Goal: Task Accomplishment & Management: Manage account settings

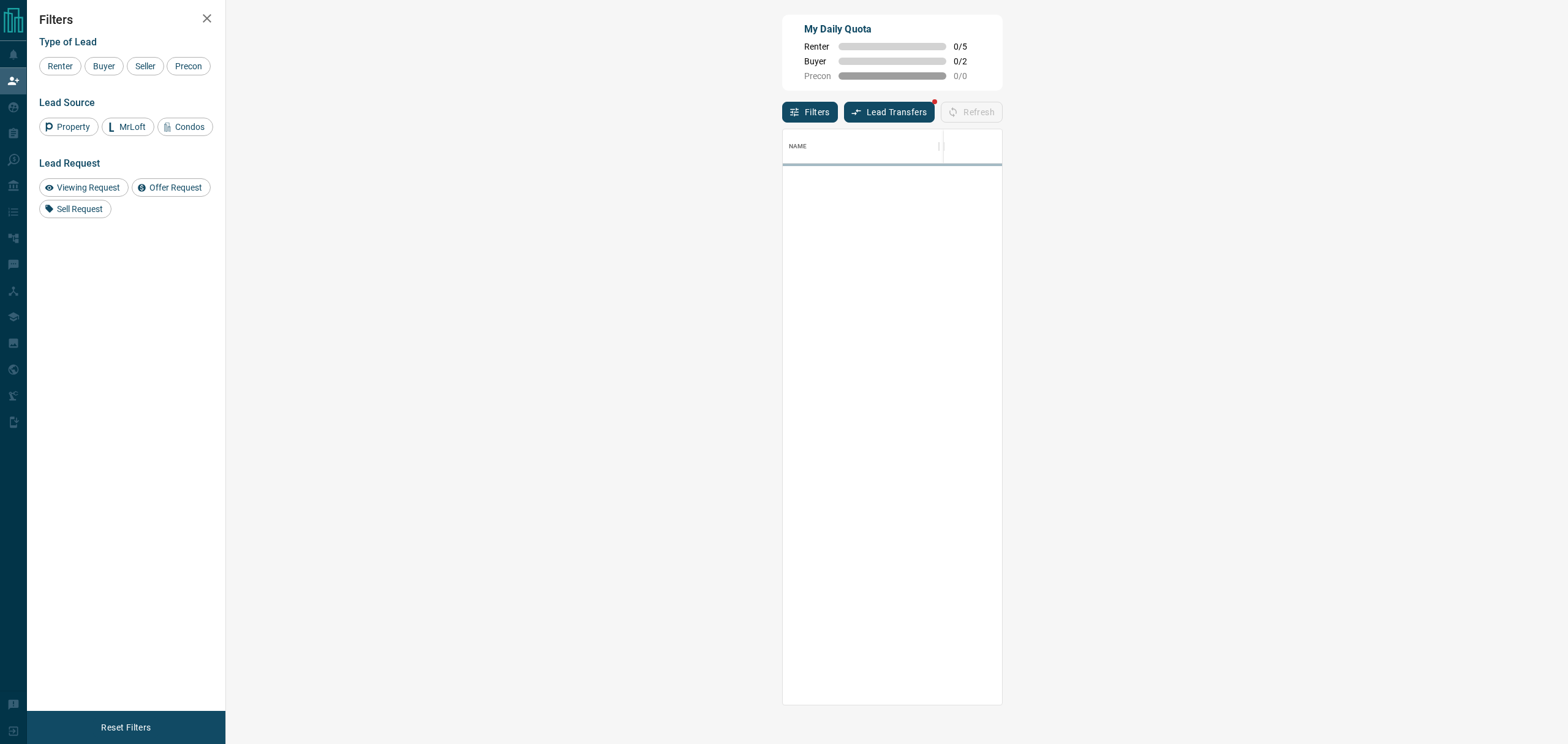
scroll to position [564, 1302]
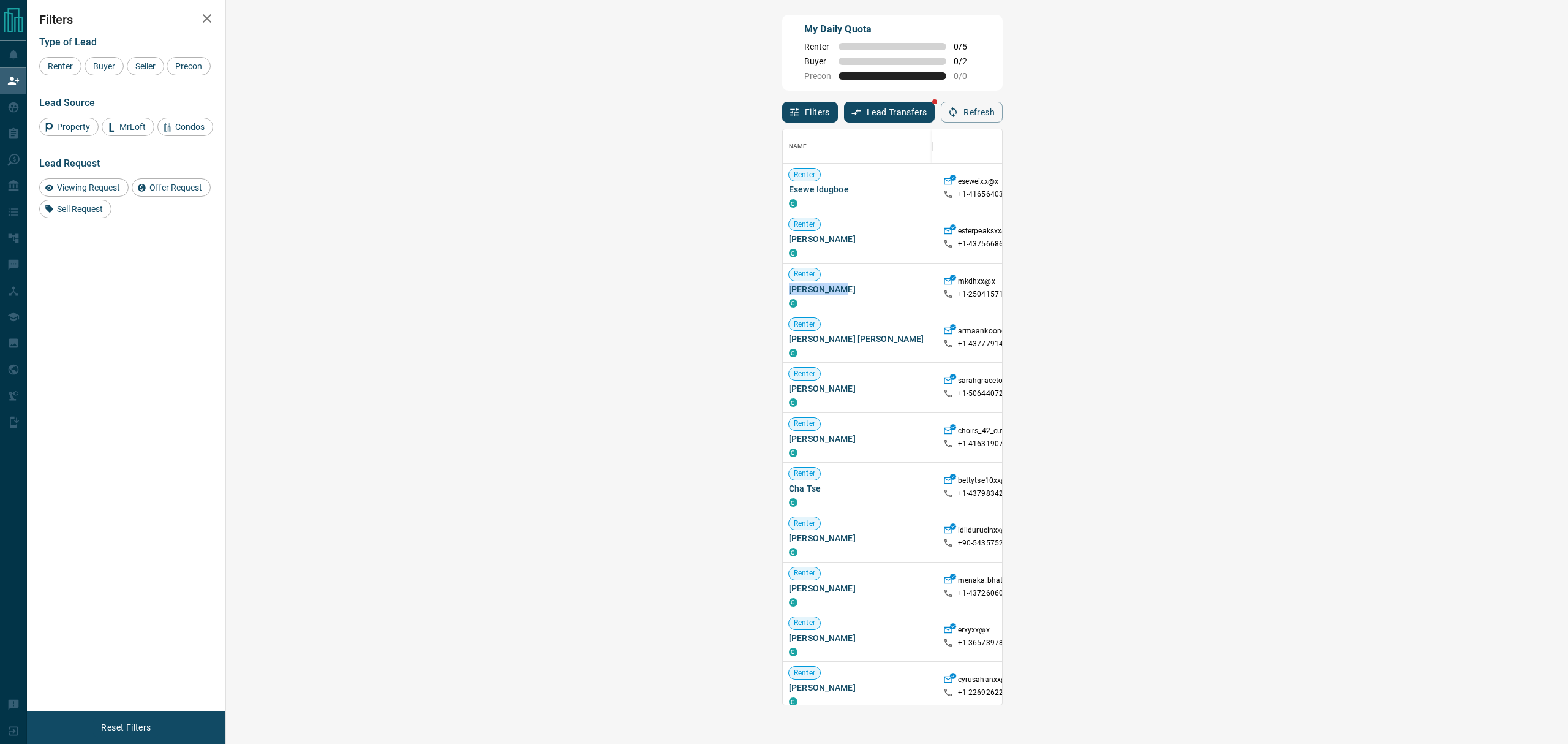
drag, startPoint x: 293, startPoint y: 294, endPoint x: 242, endPoint y: 288, distance: 51.4
click at [789, 288] on span "[PERSON_NAME]" at bounding box center [860, 289] width 142 height 13
click at [789, 336] on span "[PERSON_NAME] [PERSON_NAME]" at bounding box center [860, 338] width 142 height 13
drag, startPoint x: 325, startPoint y: 343, endPoint x: 234, endPoint y: 346, distance: 91.0
click at [783, 346] on div "Renter [PERSON_NAME] [PERSON_NAME] C" at bounding box center [860, 337] width 154 height 49
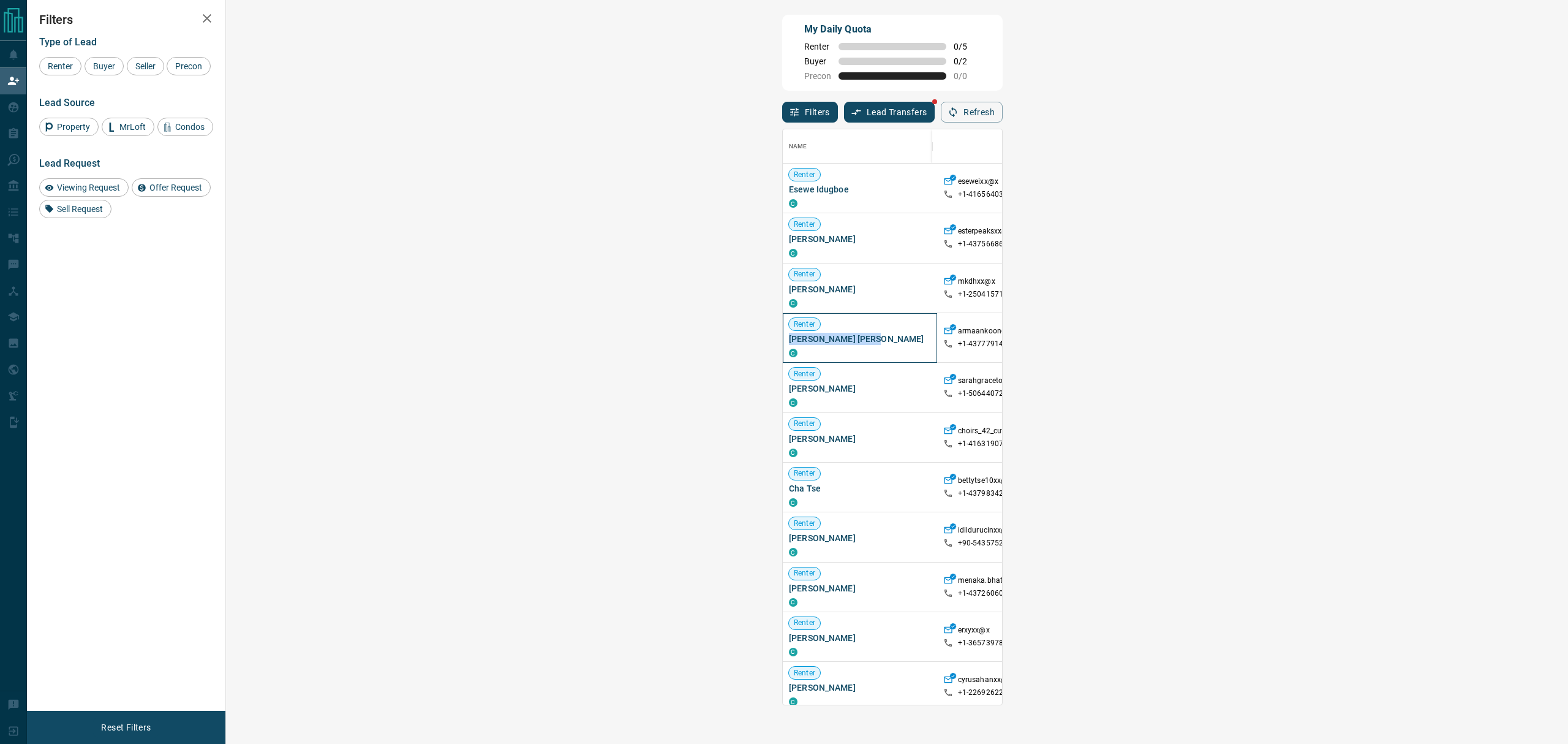
copy span "[PERSON_NAME] [PERSON_NAME]"
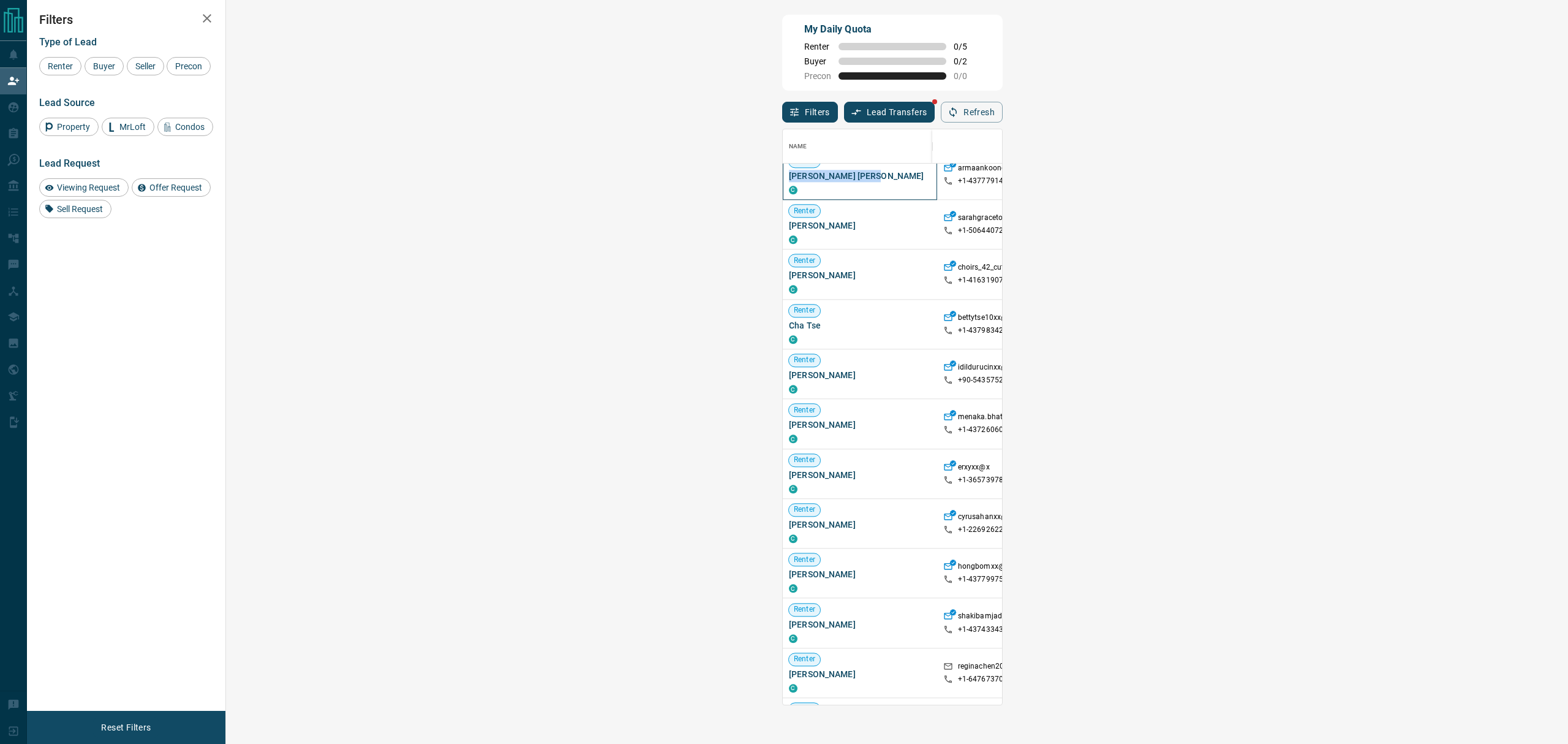
scroll to position [245, 0]
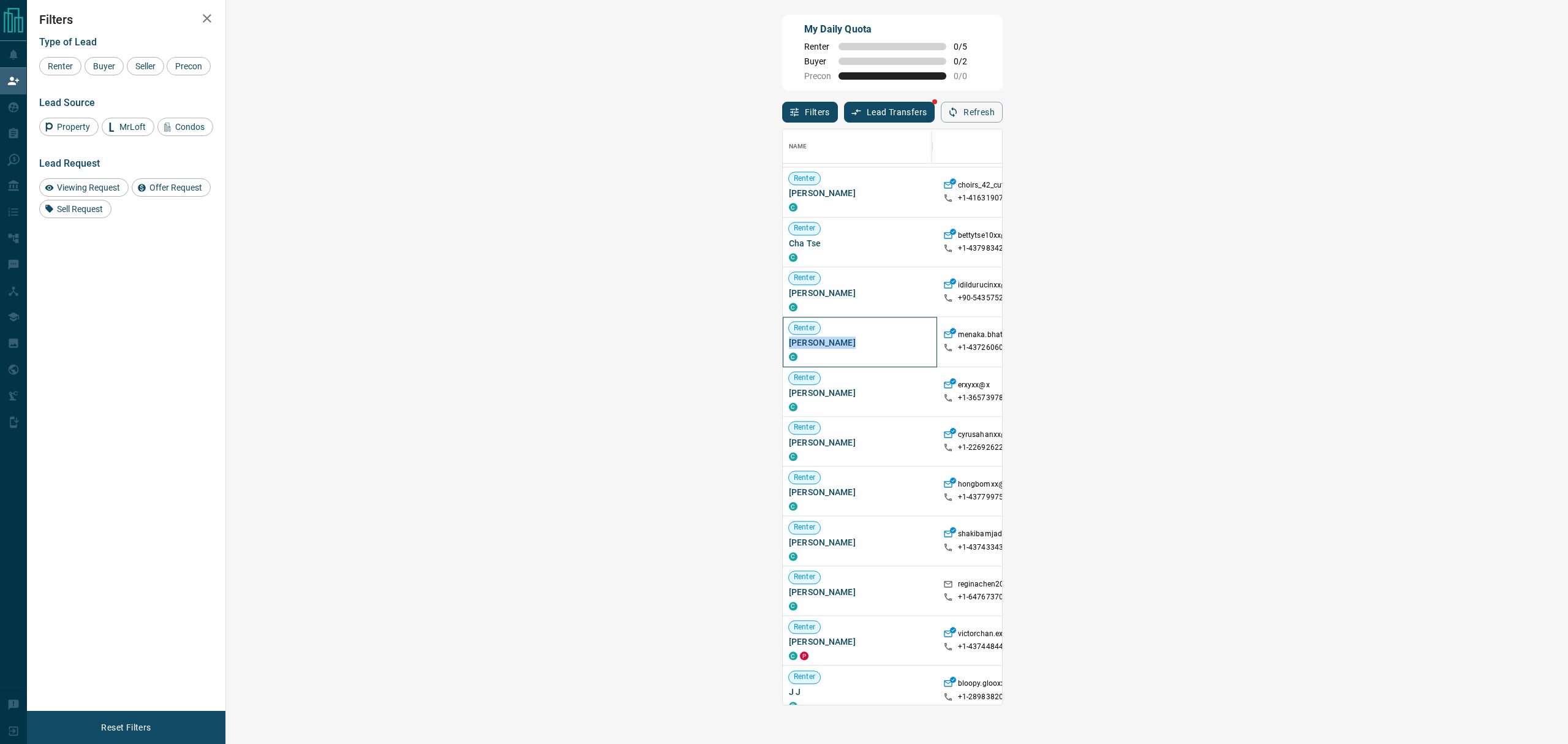
drag, startPoint x: 307, startPoint y: 348, endPoint x: 242, endPoint y: 347, distance: 65.0
click at [789, 347] on span "[PERSON_NAME]" at bounding box center [860, 343] width 142 height 13
copy span "[PERSON_NAME]"
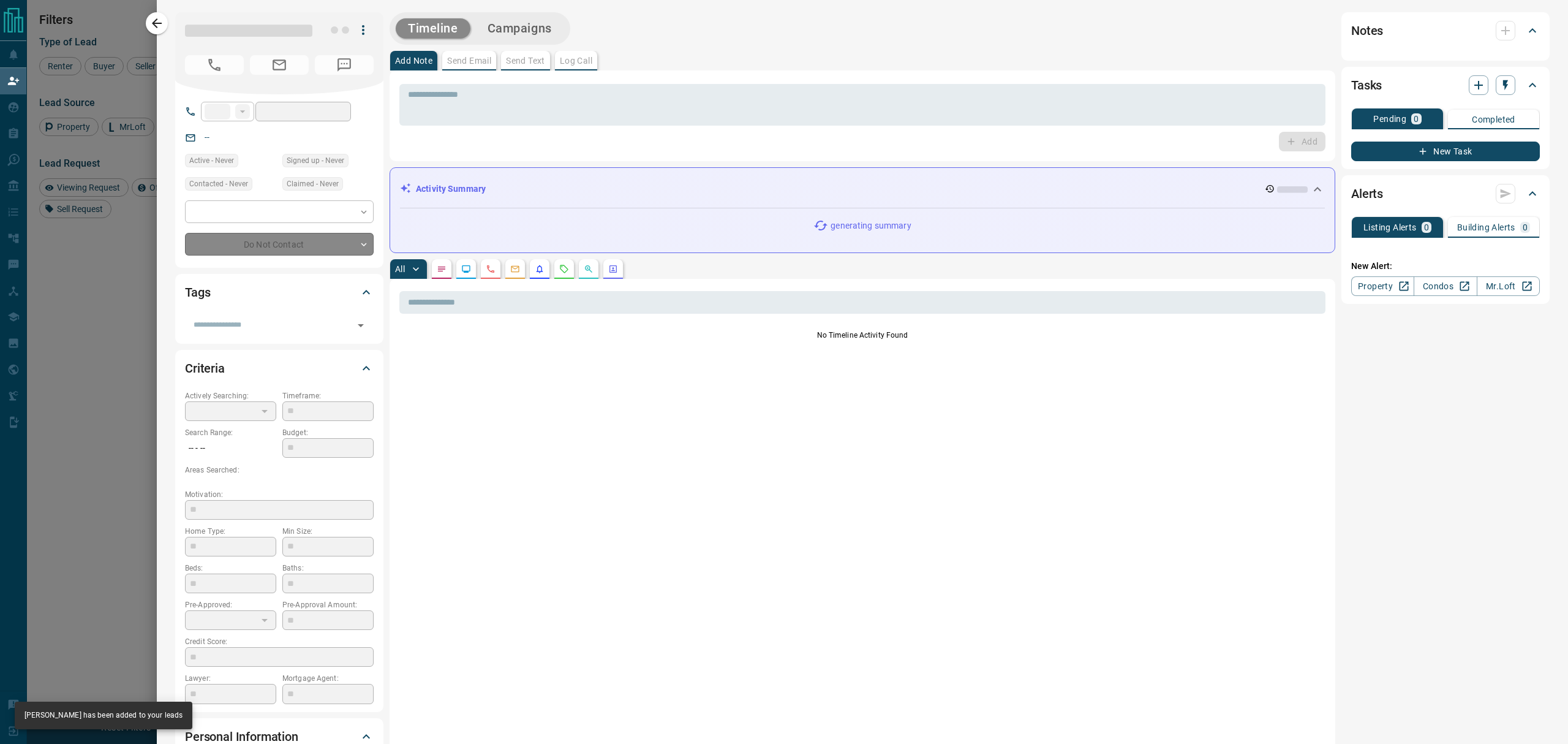
type input "**"
type input "**********"
type input "**"
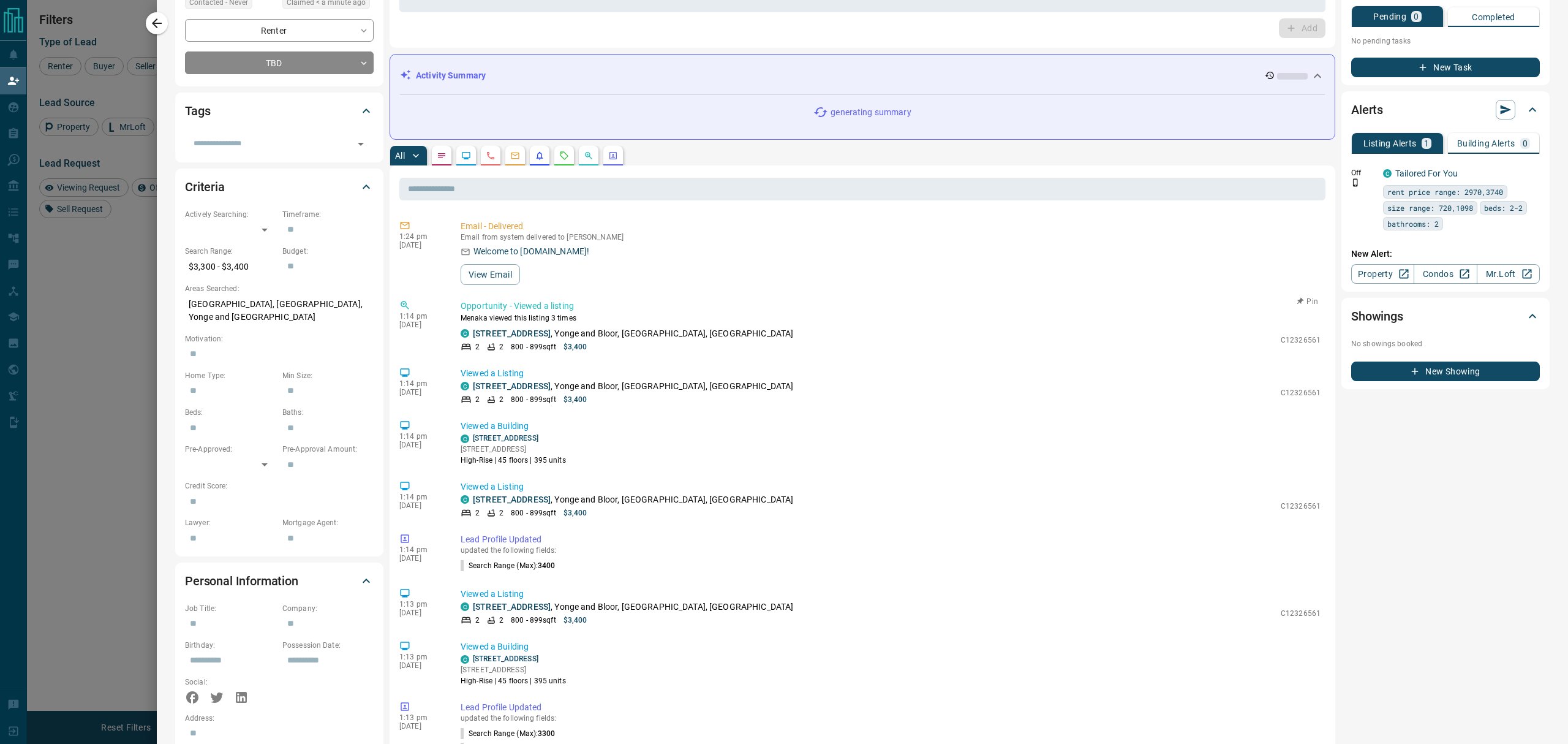
scroll to position [0, 0]
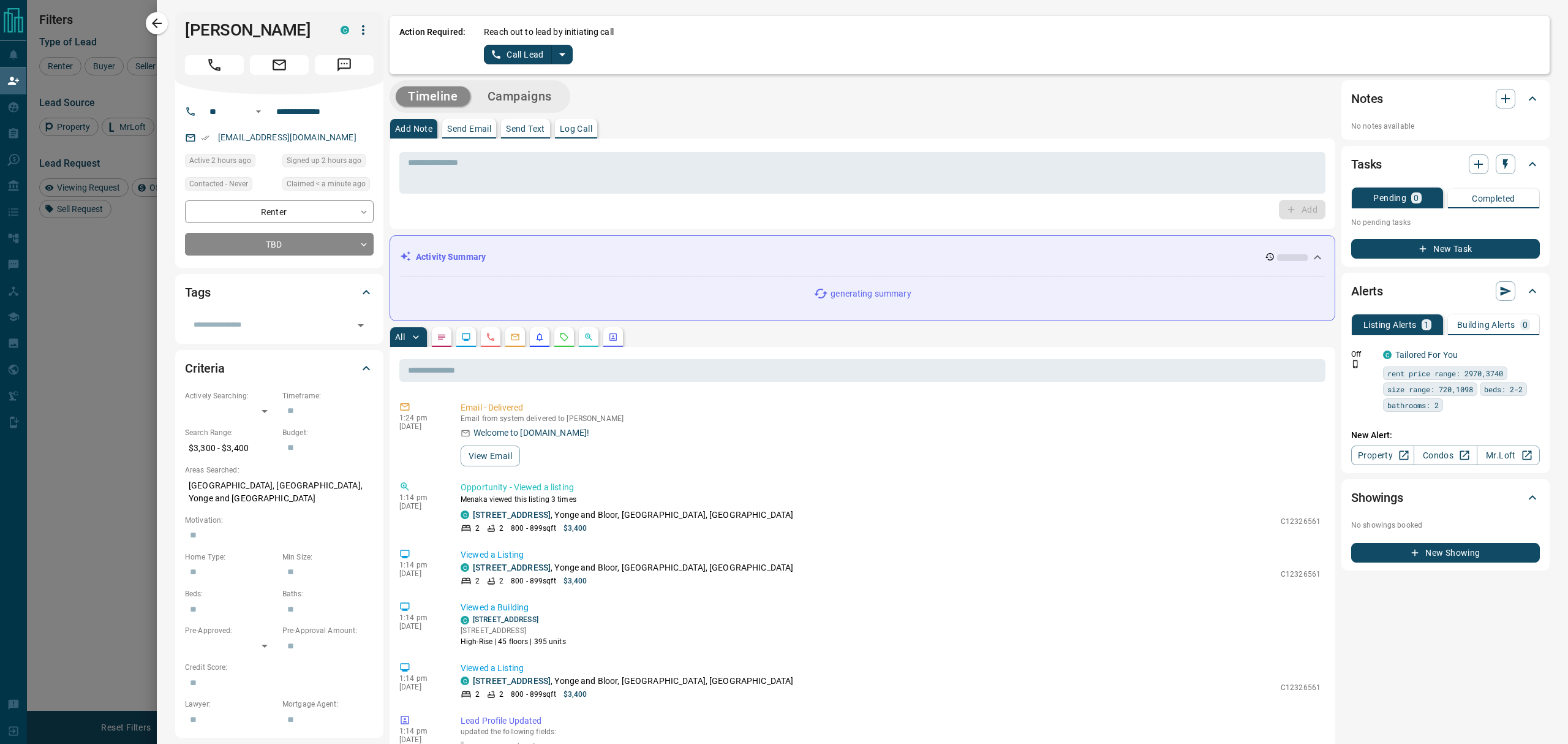
click at [558, 57] on icon "split button" at bounding box center [562, 55] width 14 height 14
click at [533, 101] on li "Log Manual Call" at bounding box center [528, 97] width 75 height 18
click at [486, 59] on button "Log Manual Call" at bounding box center [524, 55] width 81 height 20
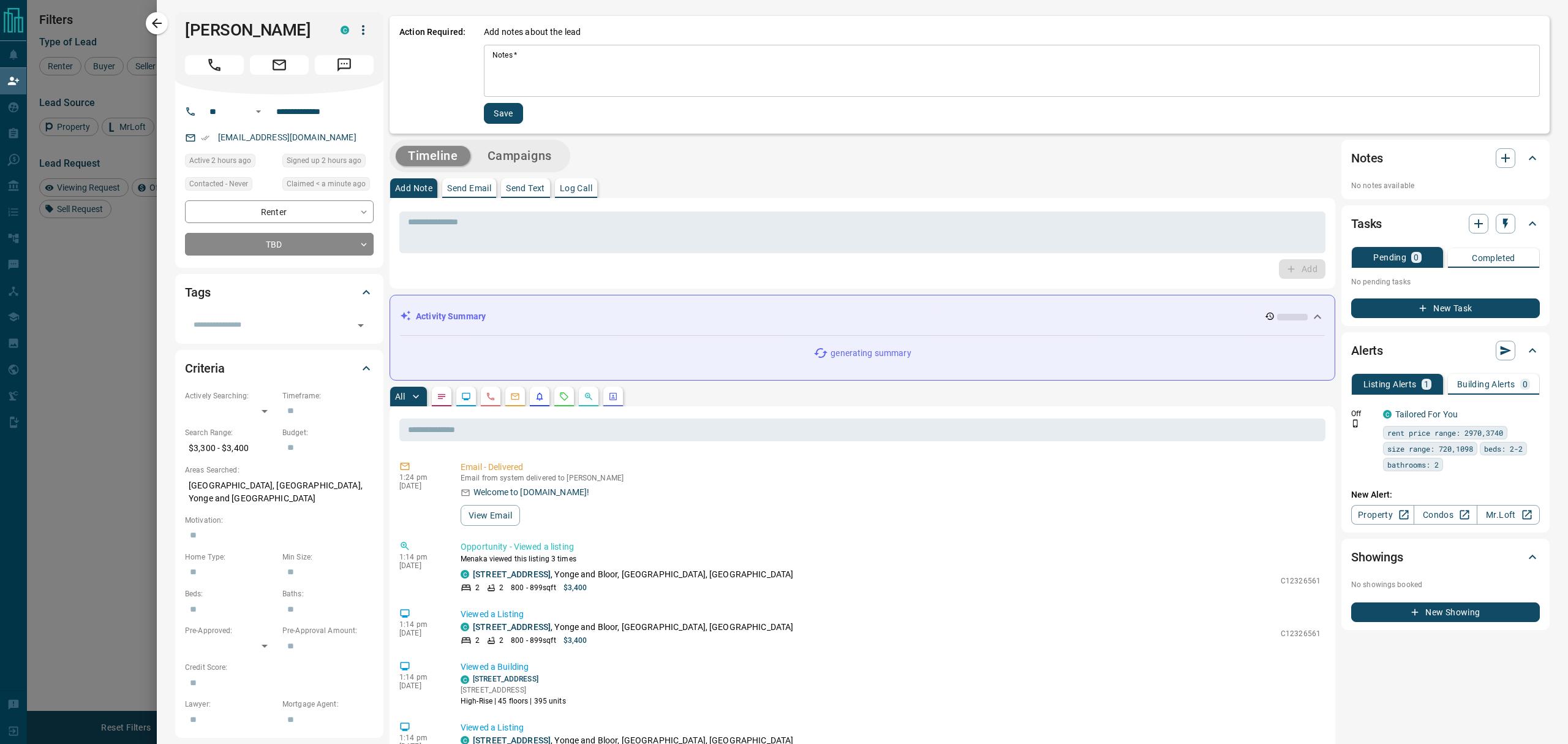
drag, startPoint x: 31, startPoint y: 361, endPoint x: 45, endPoint y: 365, distance: 14.6
click at [30, 361] on div at bounding box center [784, 372] width 1568 height 744
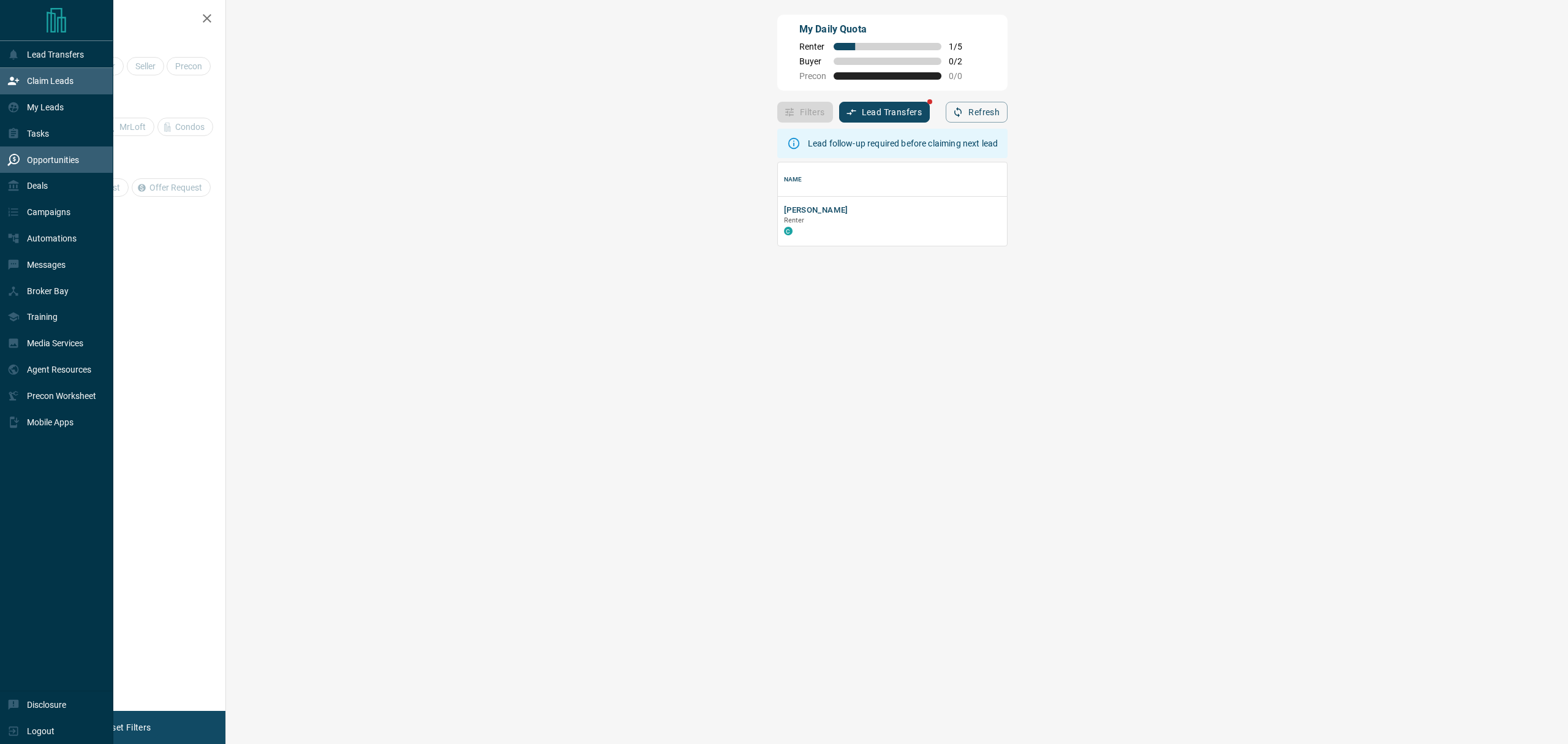
scroll to position [13, 13]
click at [1, 134] on div "Tasks" at bounding box center [57, 134] width 113 height 26
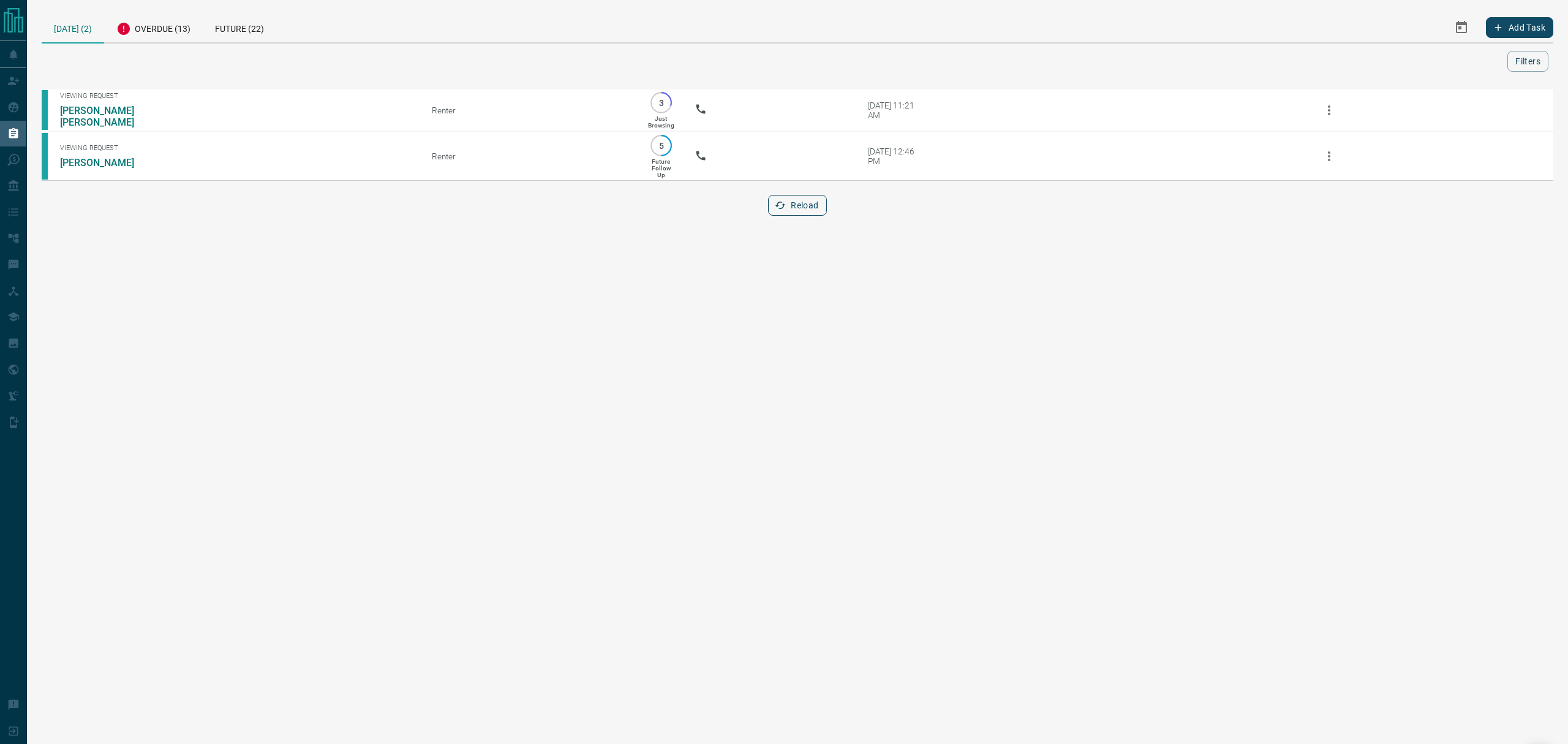
click at [794, 205] on button "Reload" at bounding box center [797, 205] width 58 height 21
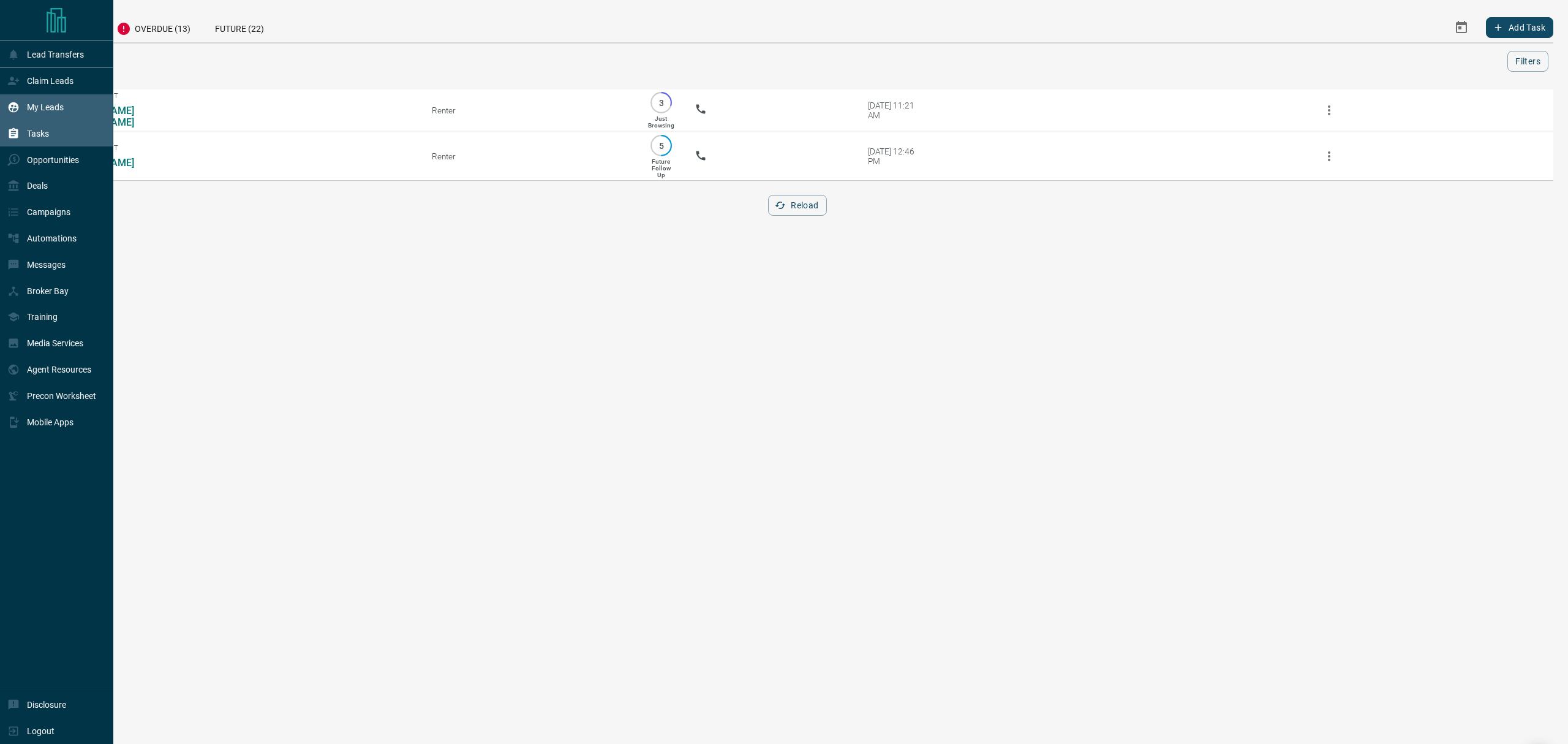
click at [45, 105] on p "My Leads" at bounding box center [45, 107] width 37 height 10
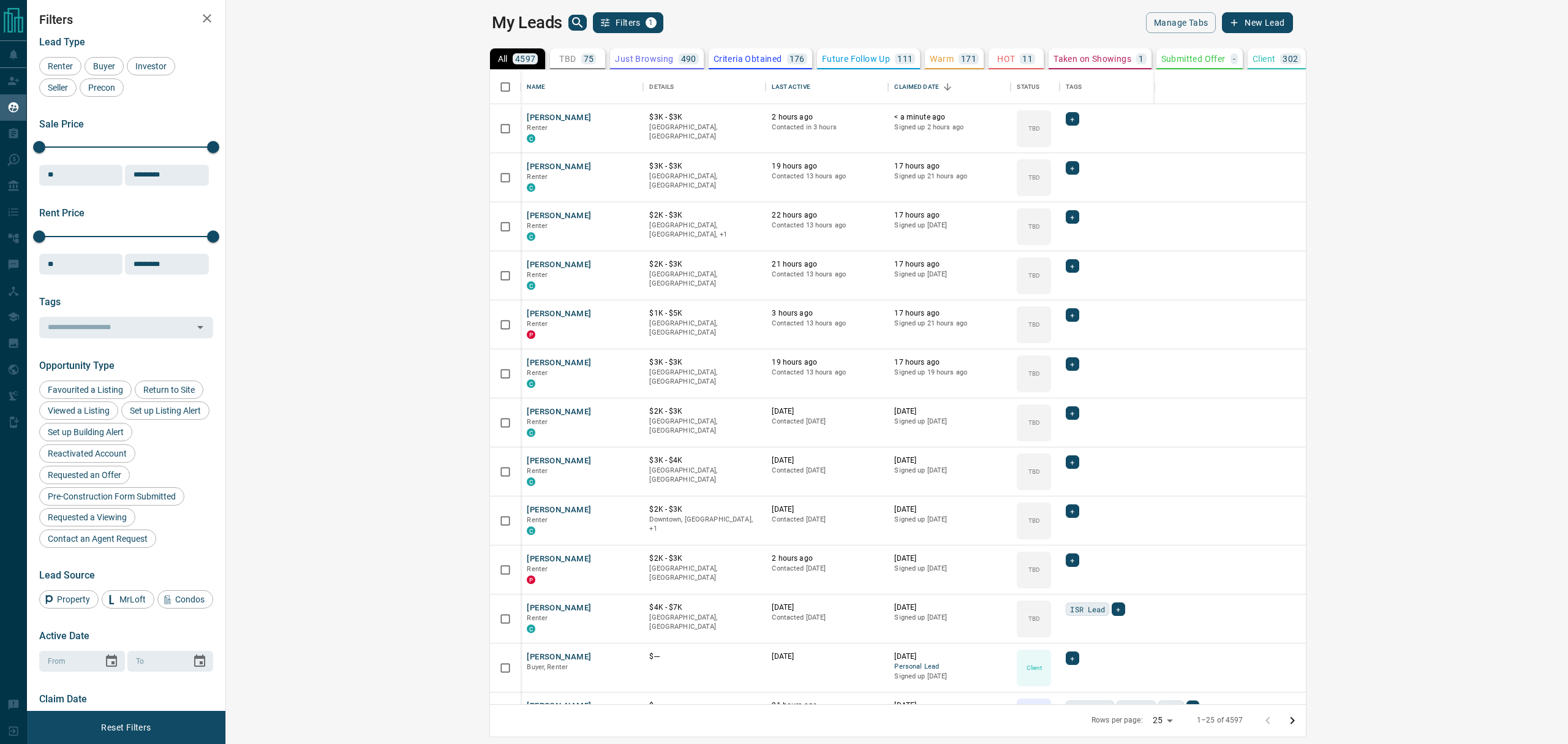
scroll to position [622, 1324]
drag, startPoint x: 337, startPoint y: 57, endPoint x: 378, endPoint y: 95, distance: 55.9
click at [550, 55] on button "TBD 75" at bounding box center [578, 59] width 55 height 21
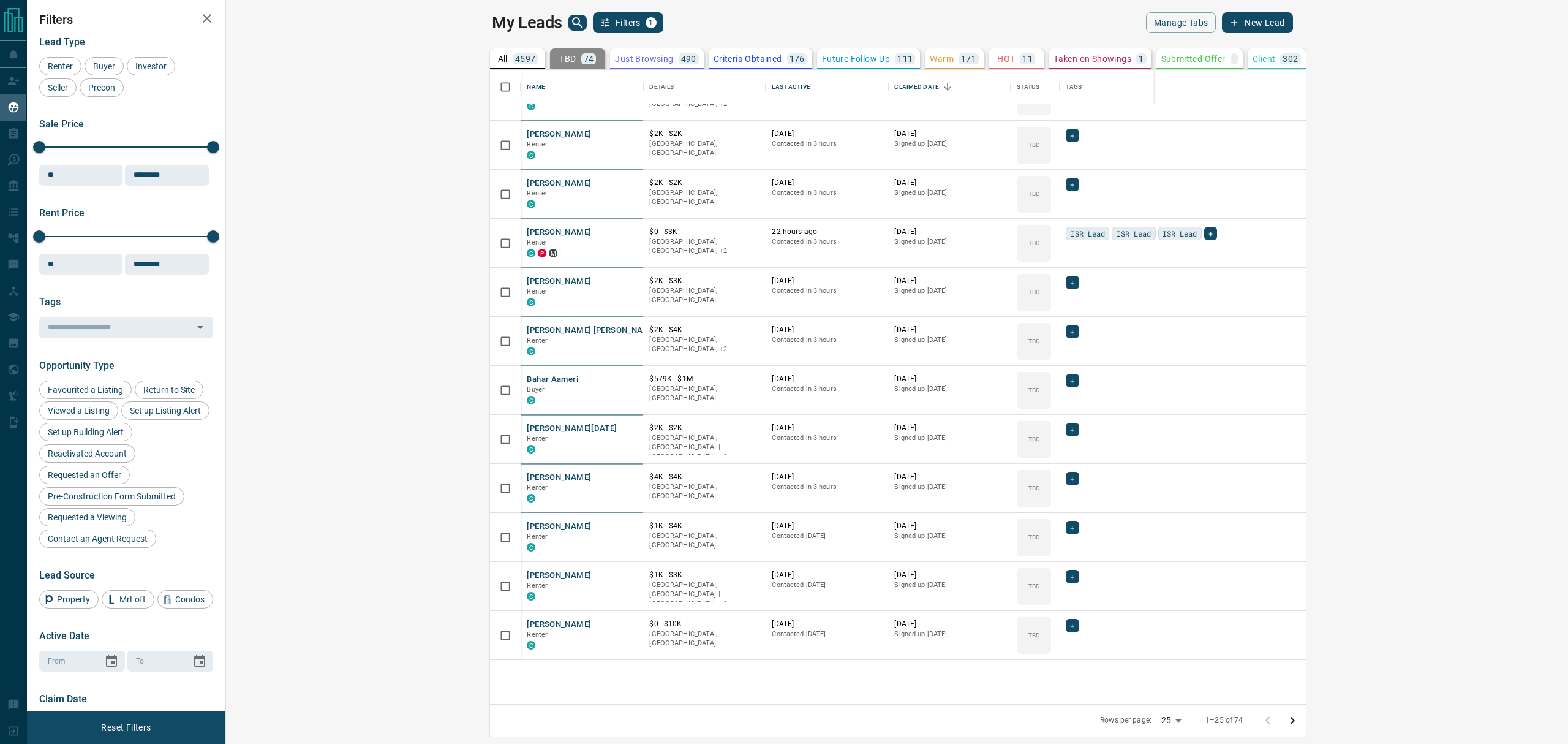
scroll to position [0, 0]
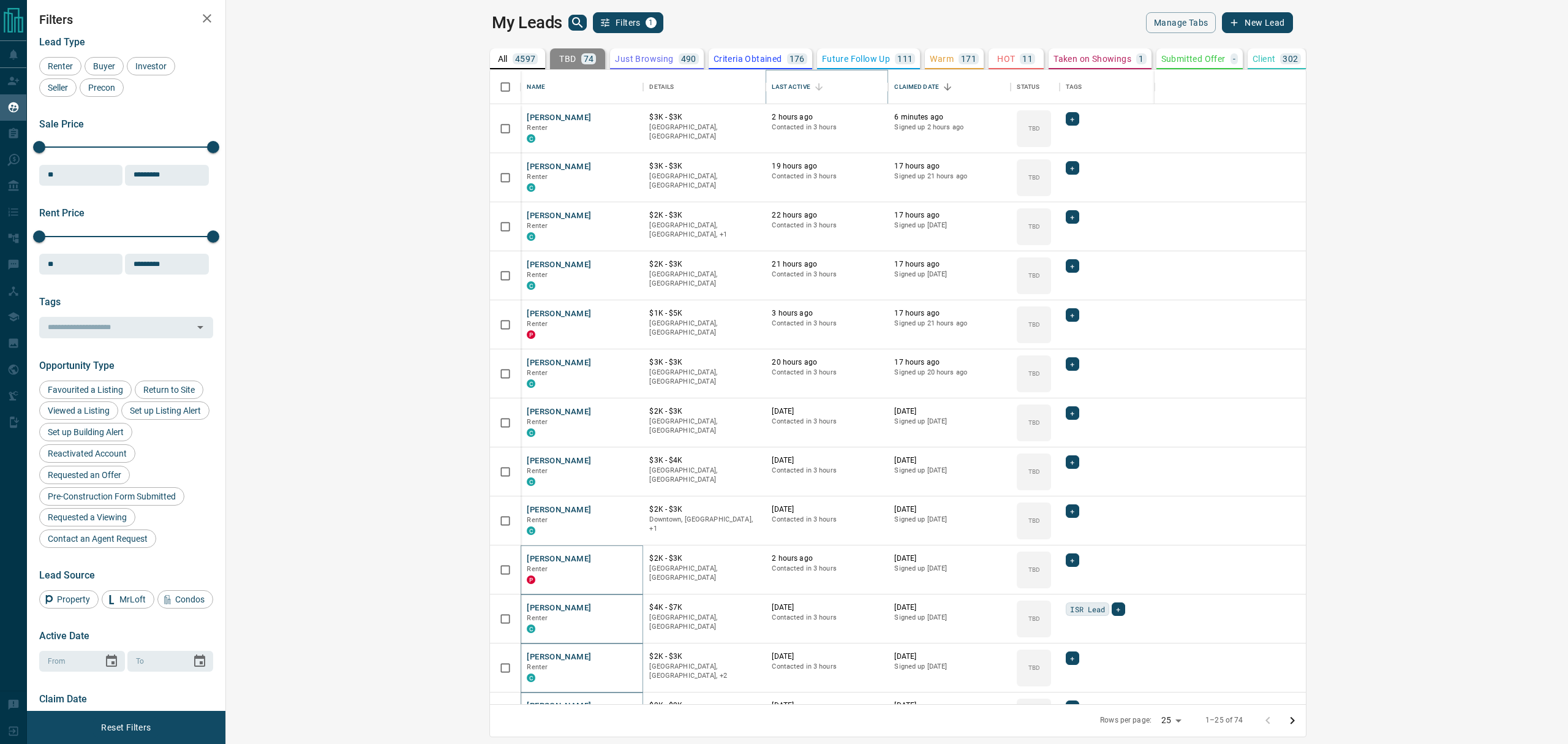
click at [814, 87] on icon "Sort" at bounding box center [819, 87] width 11 height 11
click at [816, 87] on icon "Sort" at bounding box center [819, 87] width 7 height 7
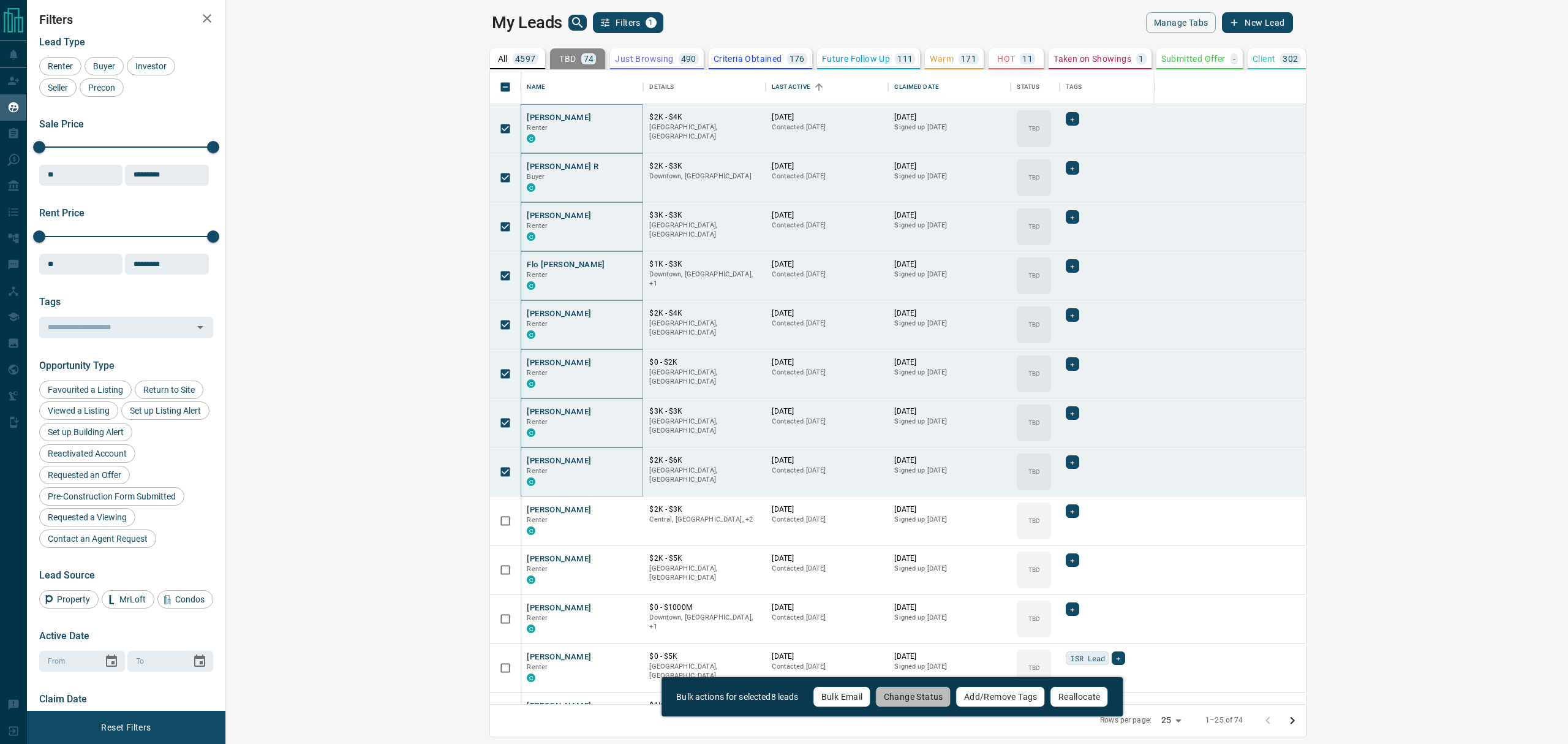
click at [914, 694] on button "Change Status" at bounding box center [914, 697] width 75 height 21
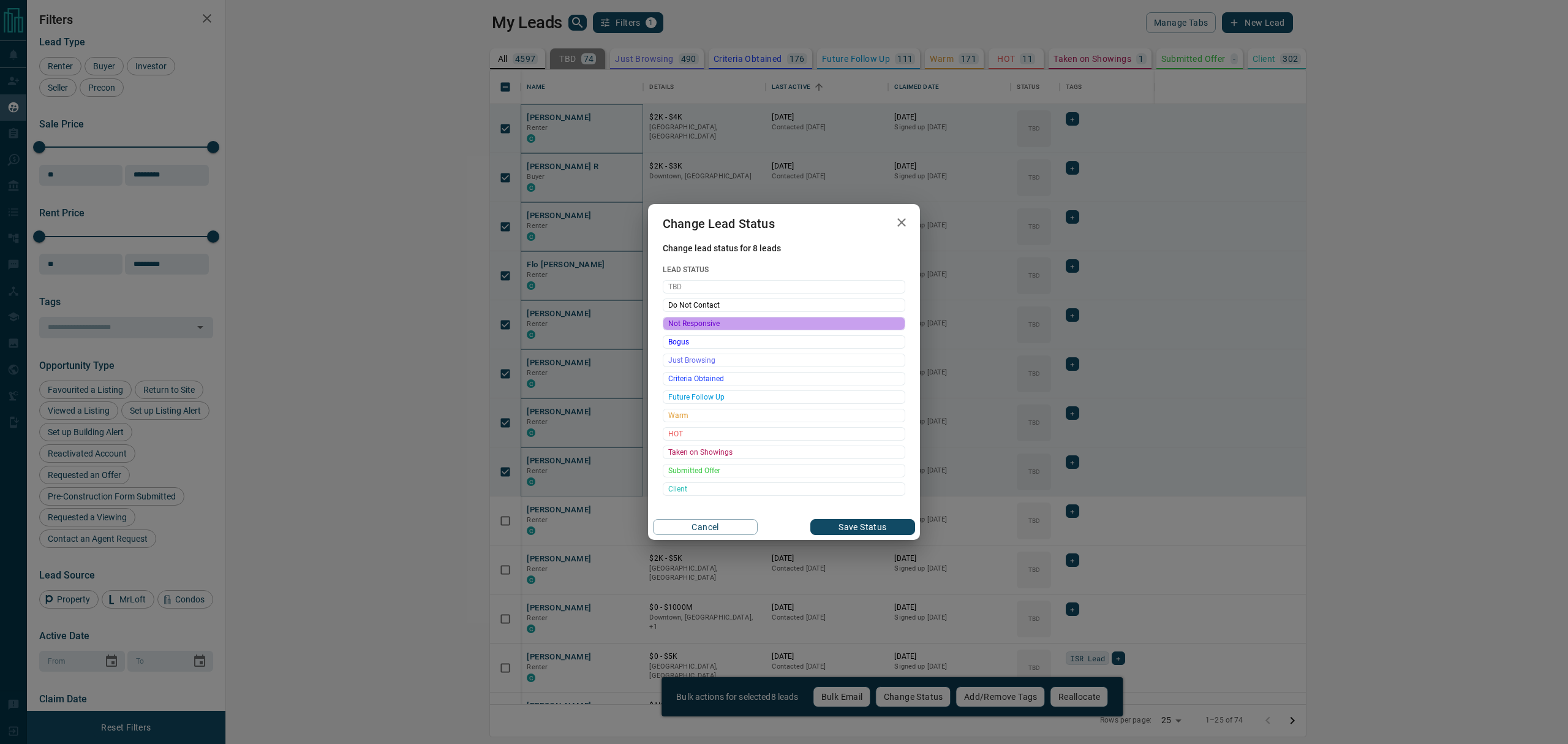
click at [682, 322] on span "Not Responsive" at bounding box center [784, 323] width 232 height 13
click at [879, 529] on button "Save Status" at bounding box center [862, 527] width 105 height 16
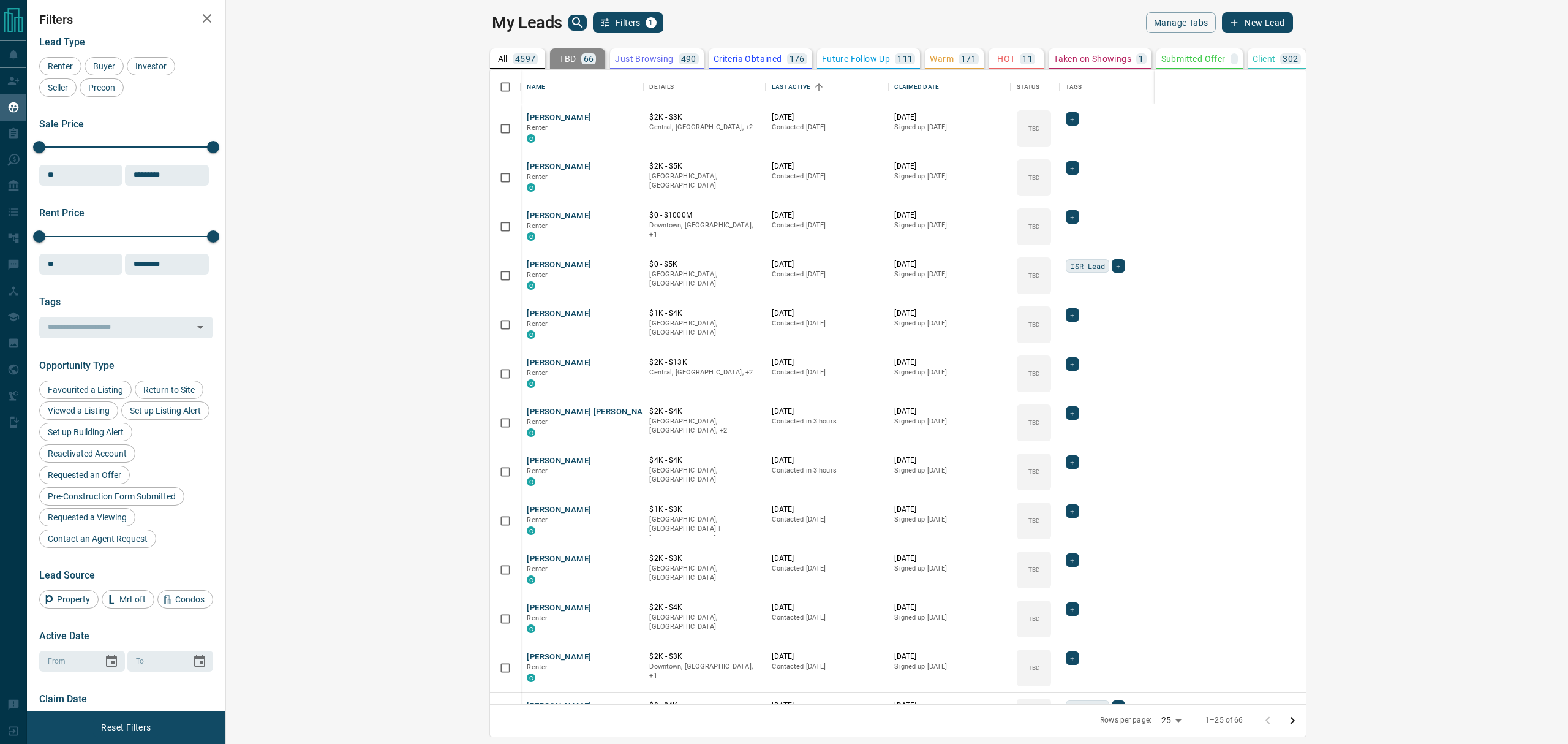
click at [814, 87] on icon "Sort" at bounding box center [819, 87] width 11 height 11
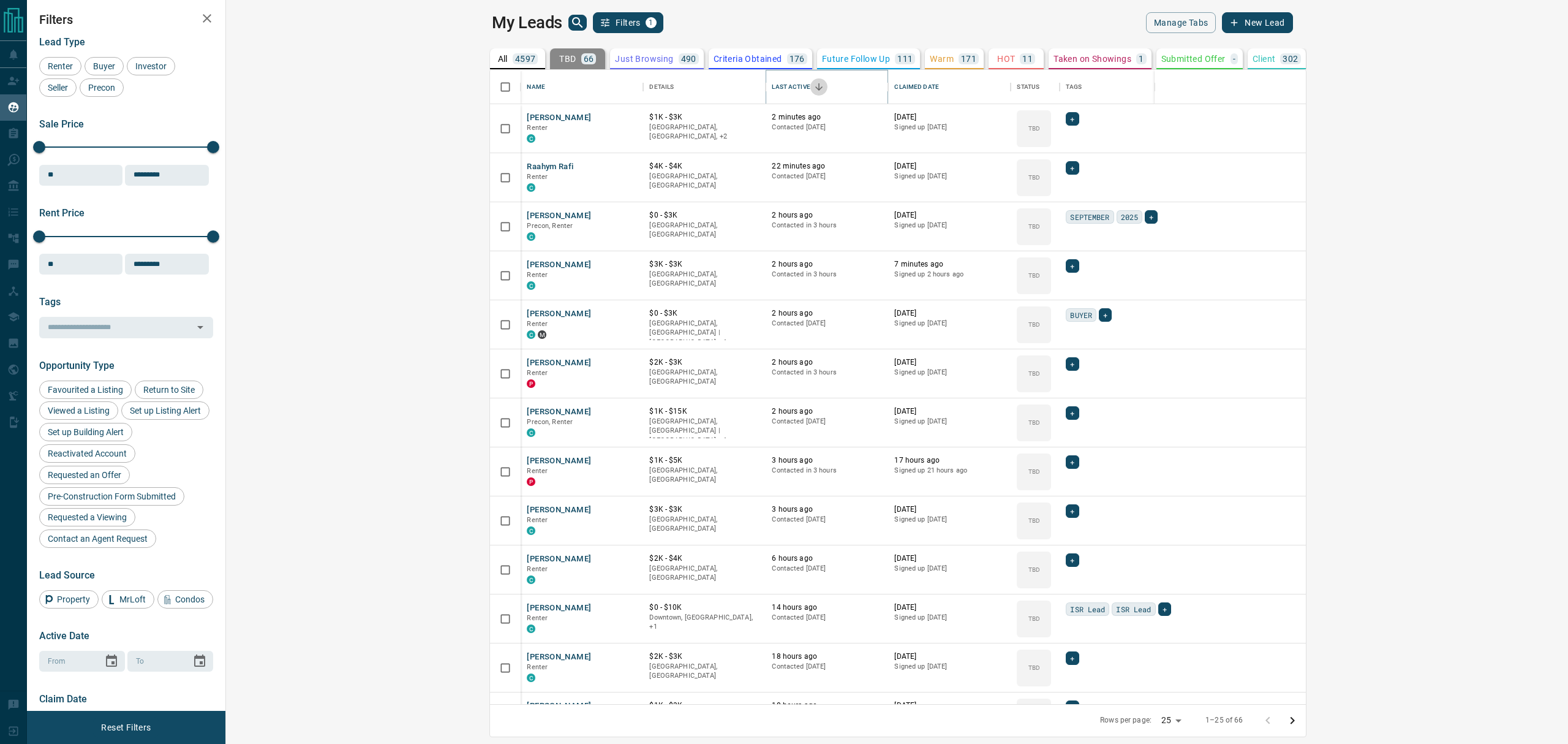
click at [814, 84] on icon "Sort" at bounding box center [819, 87] width 11 height 11
